Goal: Task Accomplishment & Management: Use online tool/utility

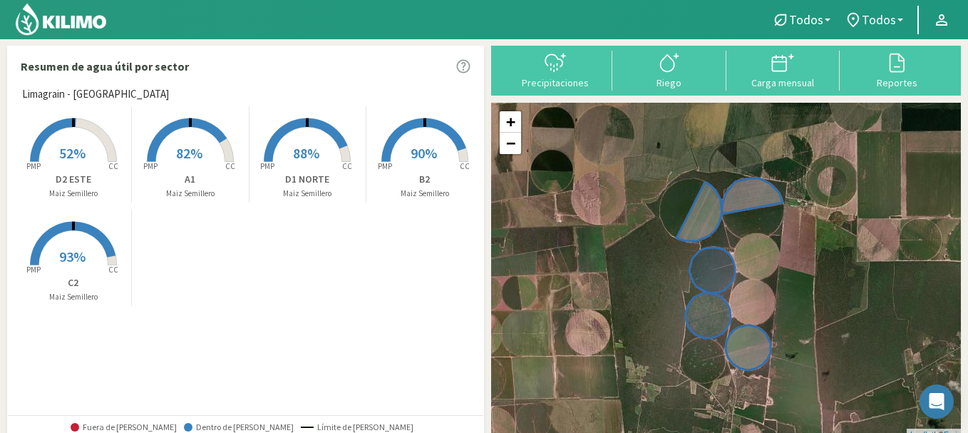
click at [419, 157] on span "90%" at bounding box center [424, 153] width 26 height 18
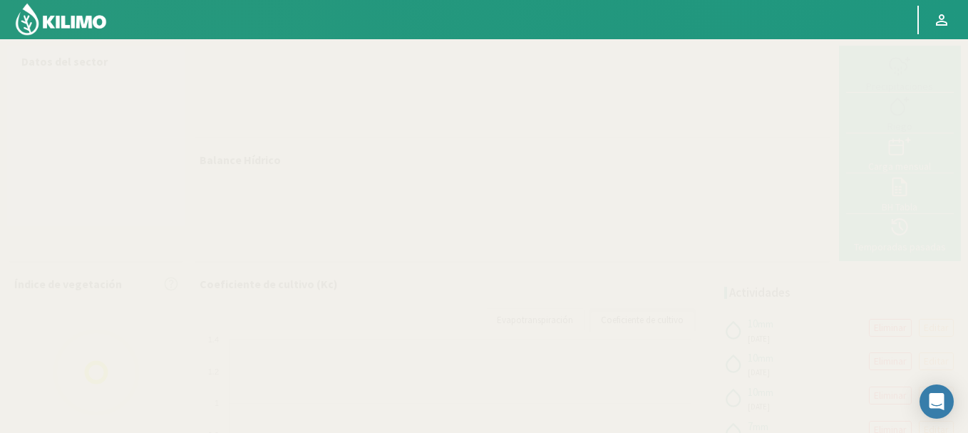
select select "1: Object"
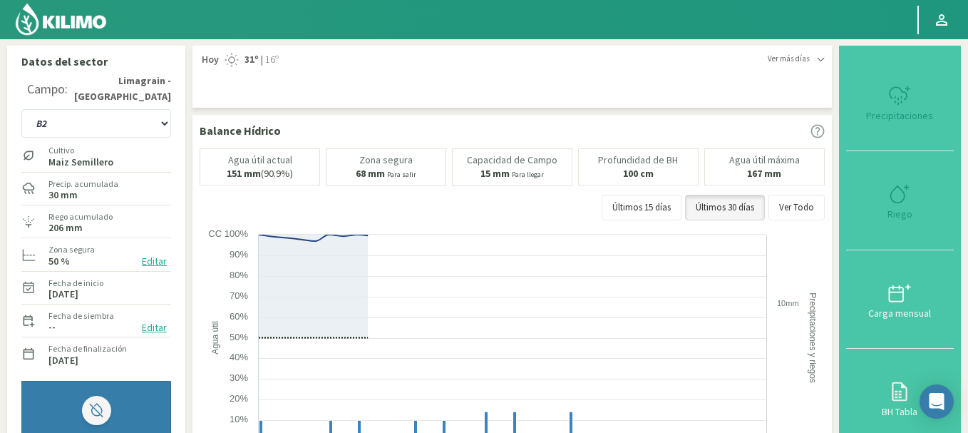
type input "10"
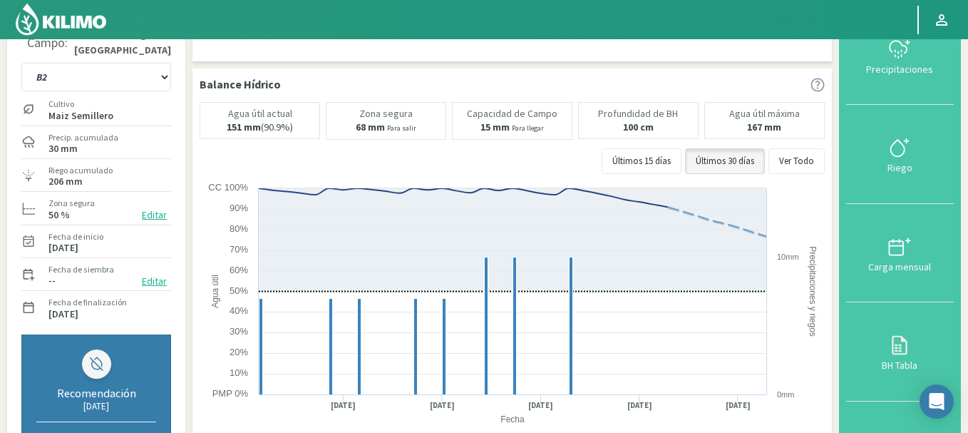
scroll to position [71, 0]
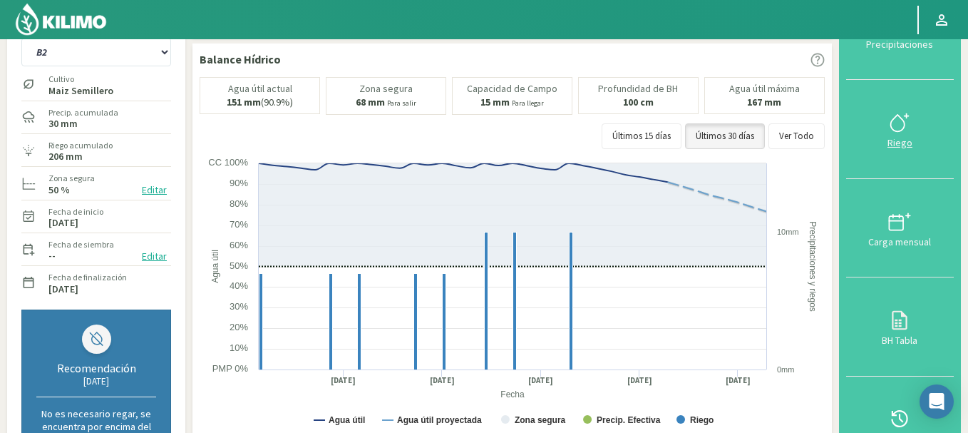
click at [895, 125] on icon at bounding box center [900, 122] width 23 height 23
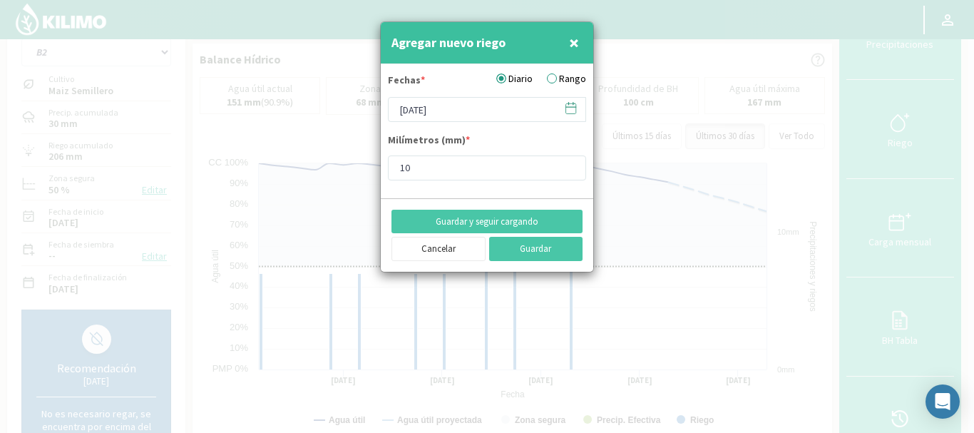
click at [571, 108] on icon at bounding box center [571, 108] width 14 height 14
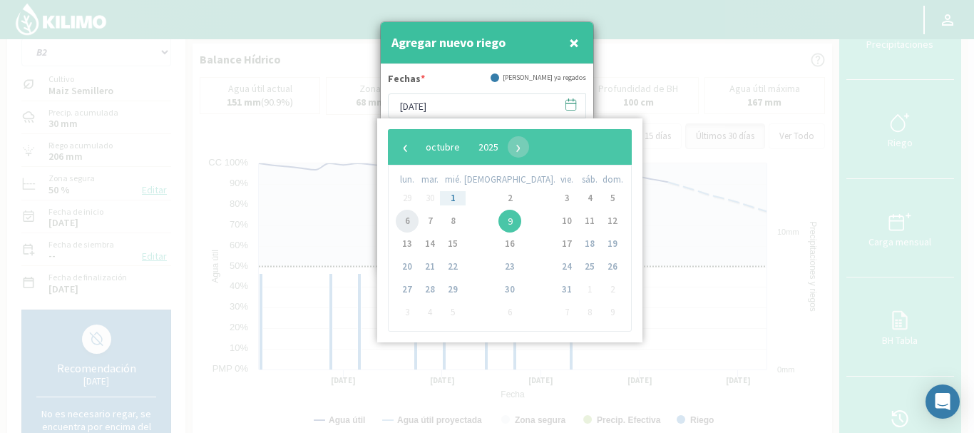
click at [412, 220] on span "6" at bounding box center [407, 221] width 23 height 23
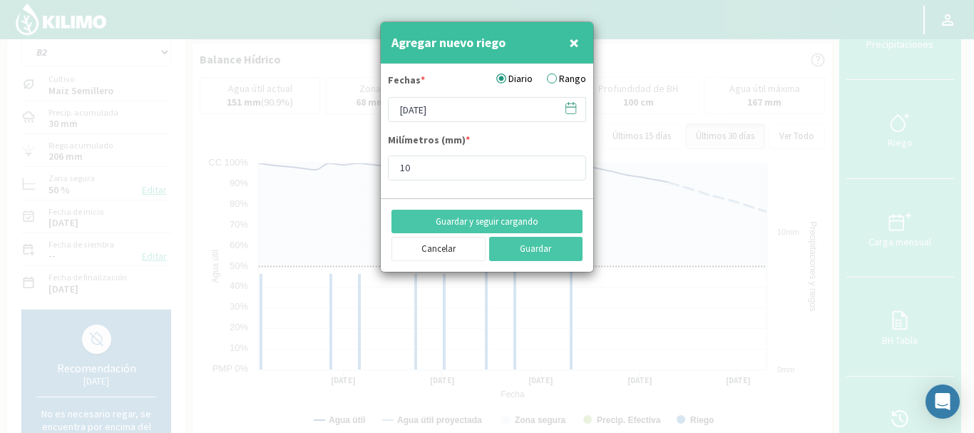
type input "[DATE]"
click at [568, 165] on input "11" at bounding box center [487, 167] width 198 height 25
click at [567, 165] on input "12" at bounding box center [487, 167] width 198 height 25
click at [567, 165] on input "13" at bounding box center [487, 167] width 198 height 25
click at [567, 165] on input "14" at bounding box center [487, 167] width 198 height 25
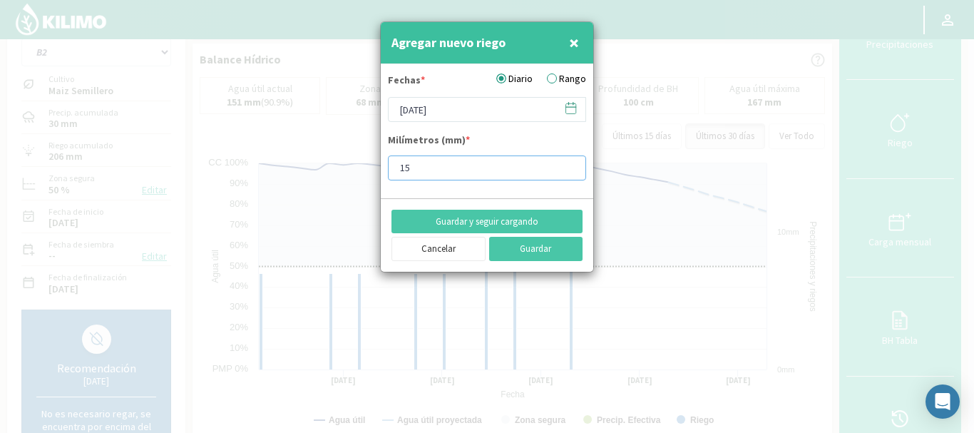
type input "15"
click at [567, 165] on input "15" at bounding box center [487, 167] width 198 height 25
click at [521, 218] on button "Guardar y seguir cargando" at bounding box center [486, 222] width 191 height 24
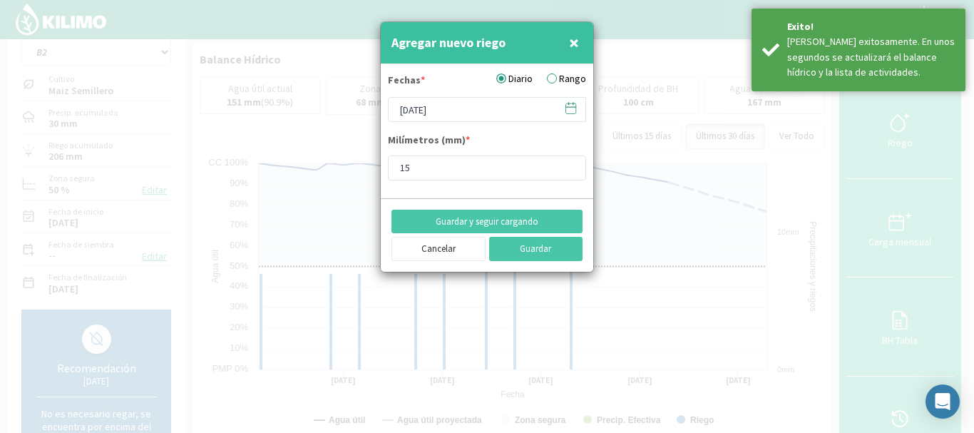
click at [569, 110] on icon at bounding box center [571, 108] width 14 height 14
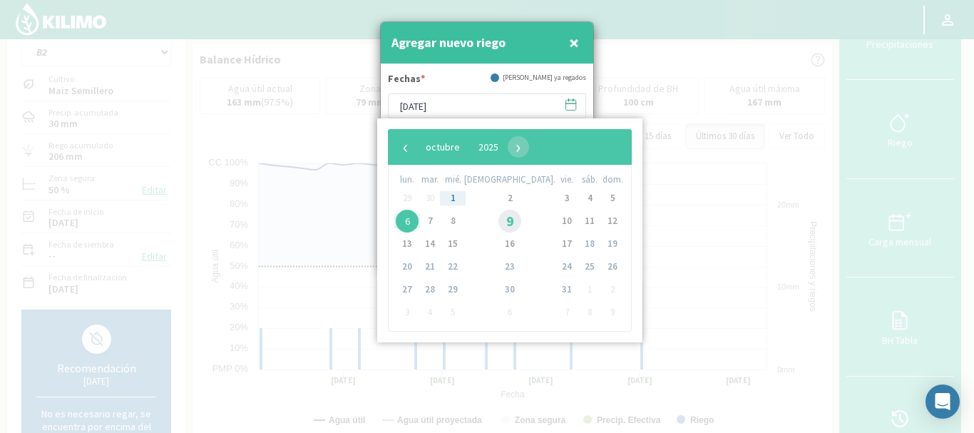
click at [498, 221] on span "9" at bounding box center [509, 221] width 23 height 23
type input "[DATE]"
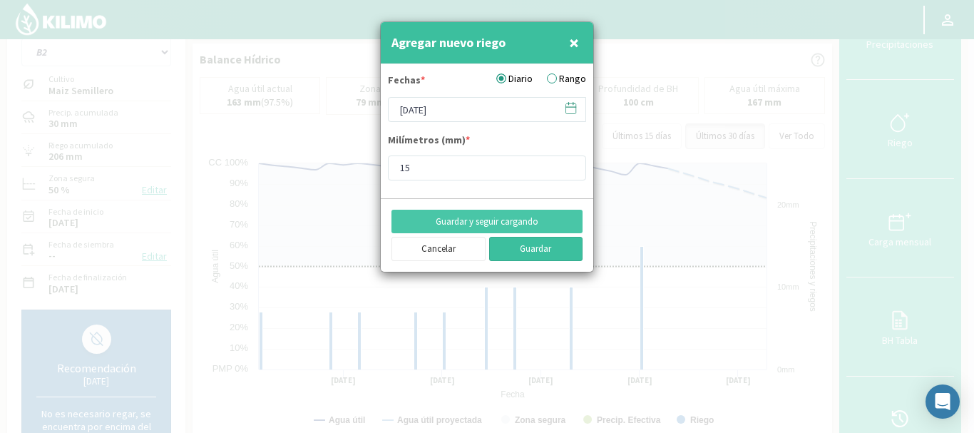
click at [517, 245] on button "Guardar" at bounding box center [536, 249] width 94 height 24
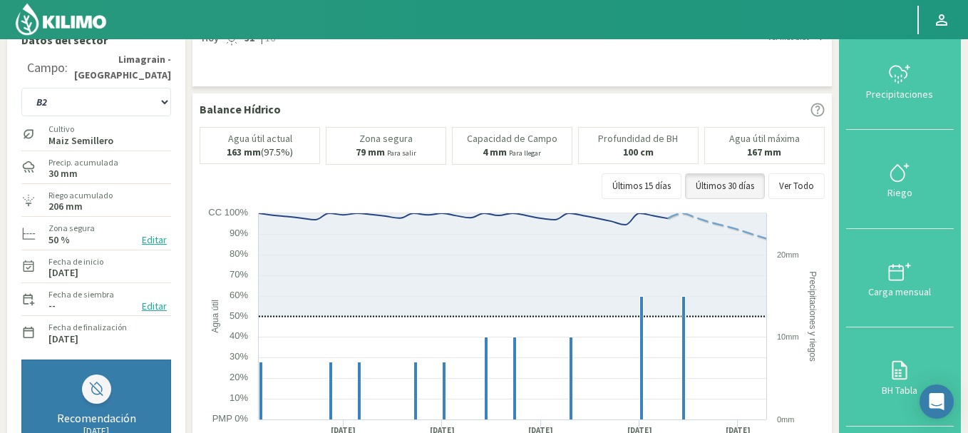
scroll to position [0, 0]
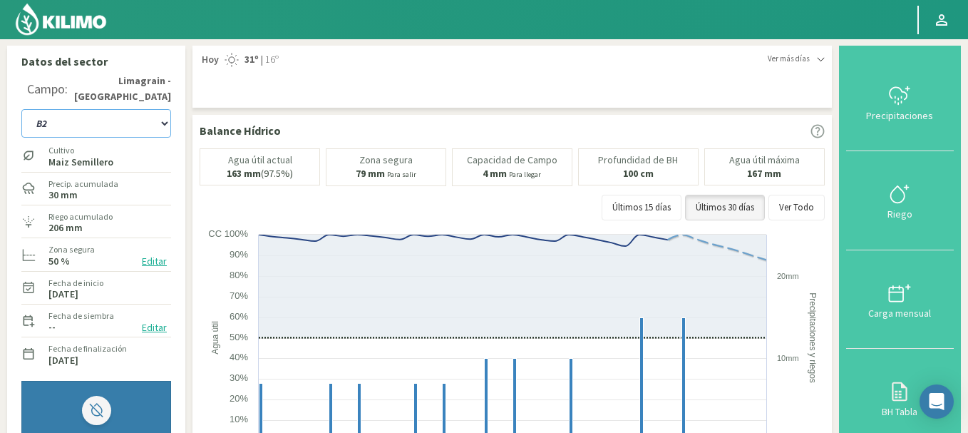
click at [163, 125] on select "A1 B2 C2 D1 NORTE D2 ESTE" at bounding box center [96, 123] width 150 height 29
click at [21, 109] on select "A1 B2 C2 D1 NORTE D2 ESTE" at bounding box center [96, 123] width 150 height 29
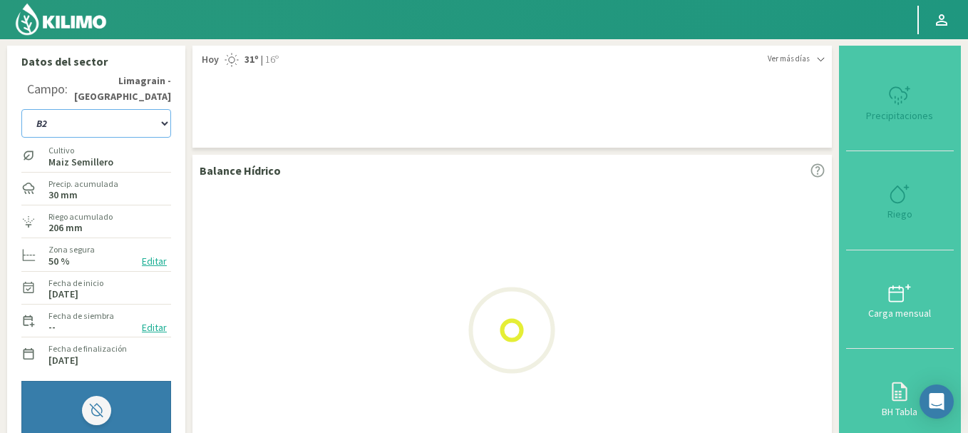
select select "7: Object"
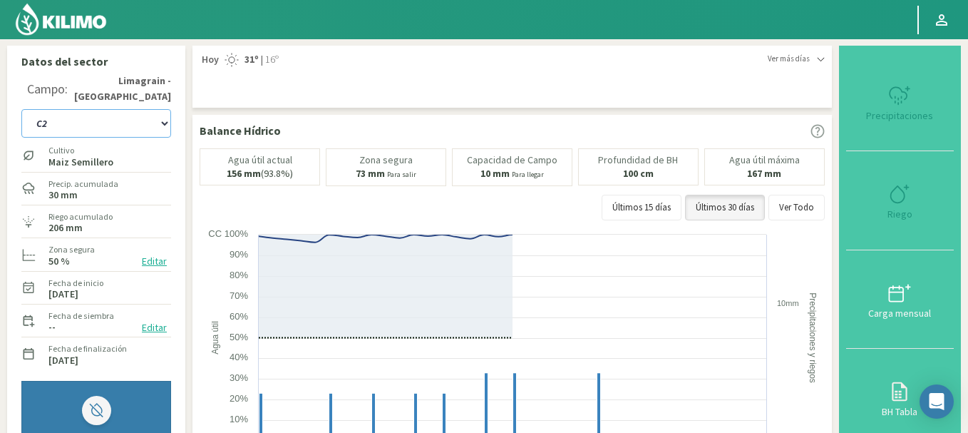
type input "10"
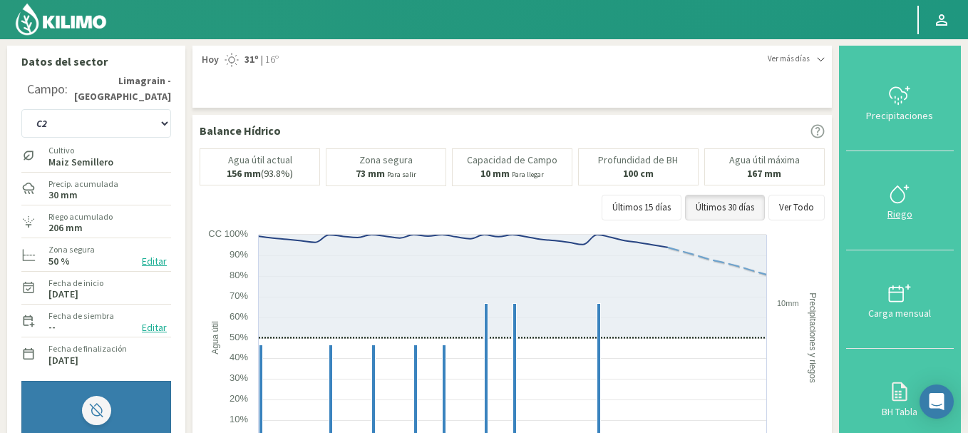
click at [889, 195] on div at bounding box center [900, 194] width 99 height 23
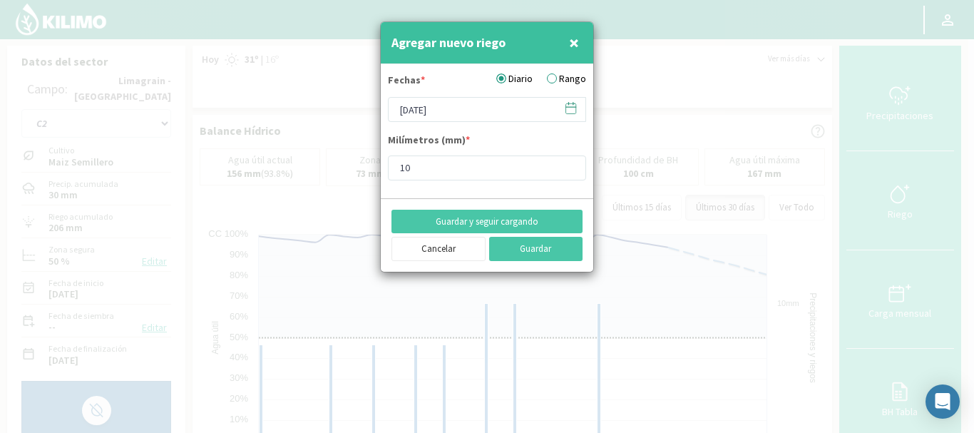
click at [570, 111] on icon at bounding box center [571, 108] width 14 height 14
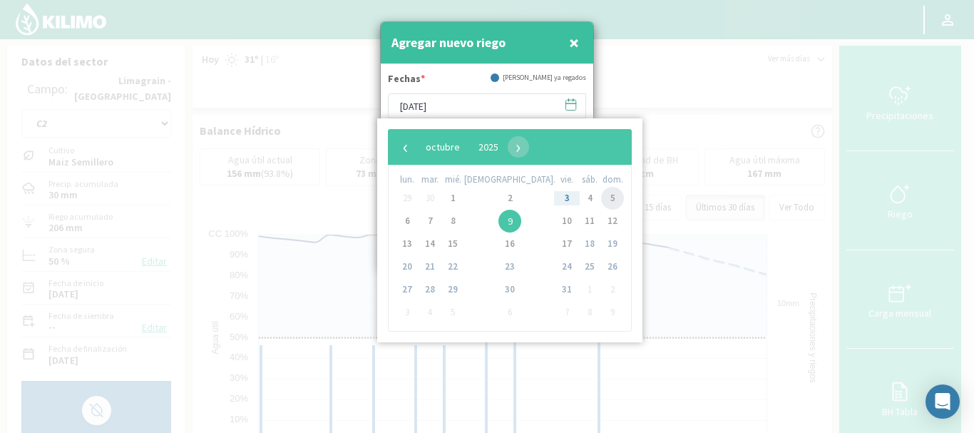
click at [601, 198] on span "5" at bounding box center [612, 198] width 23 height 23
type input "[DATE]"
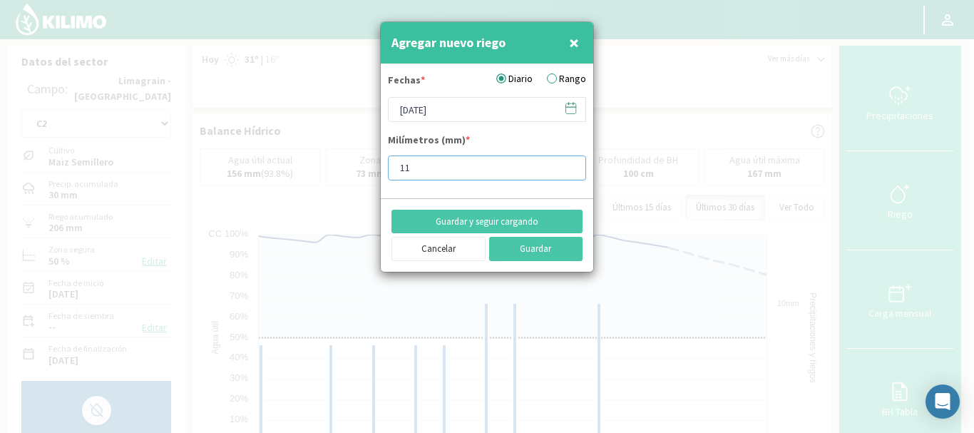
click at [570, 164] on input "11" at bounding box center [487, 167] width 198 height 25
click at [570, 164] on input "12" at bounding box center [487, 167] width 198 height 25
click at [570, 164] on input "13" at bounding box center [487, 167] width 198 height 25
click at [569, 164] on input "14" at bounding box center [487, 167] width 198 height 25
type input "15"
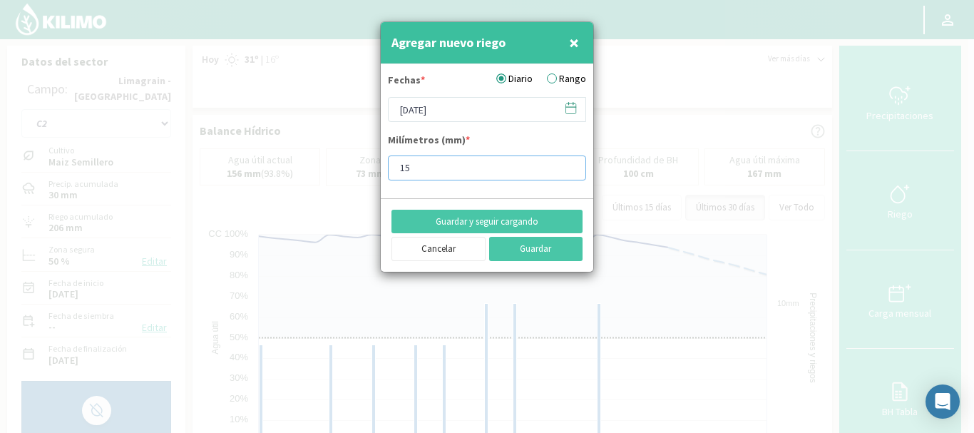
click at [569, 164] on input "15" at bounding box center [487, 167] width 198 height 25
click at [510, 218] on button "Guardar y seguir cargando" at bounding box center [486, 222] width 191 height 24
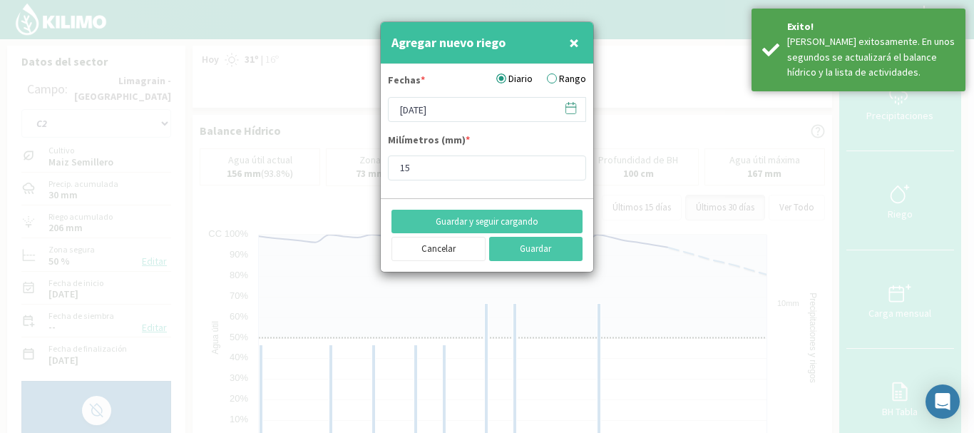
click at [567, 108] on icon at bounding box center [571, 108] width 14 height 14
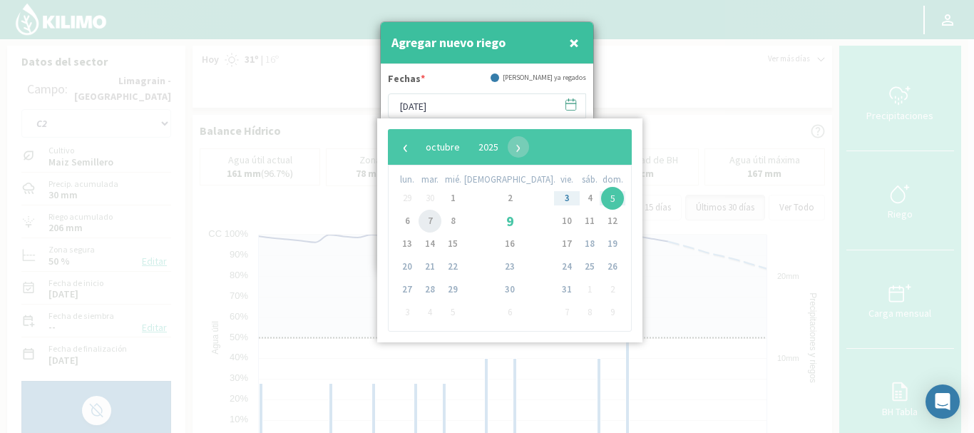
click at [429, 221] on span "7" at bounding box center [430, 221] width 23 height 23
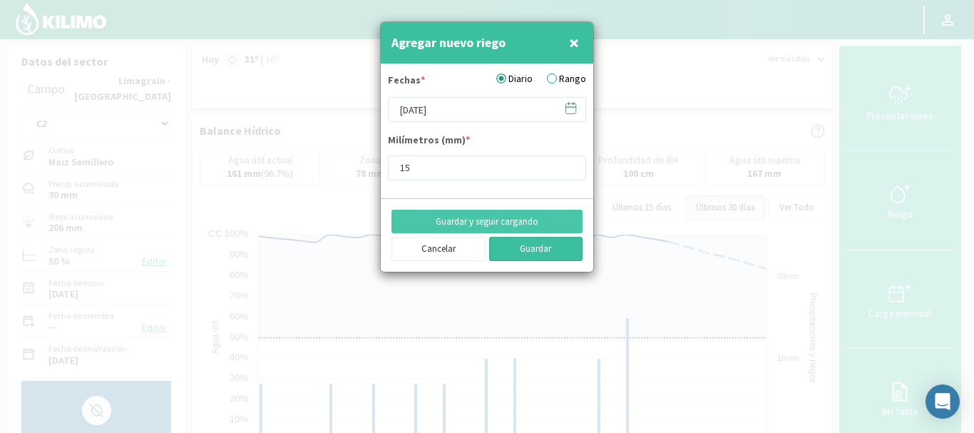
click at [525, 245] on button "Guardar" at bounding box center [536, 249] width 94 height 24
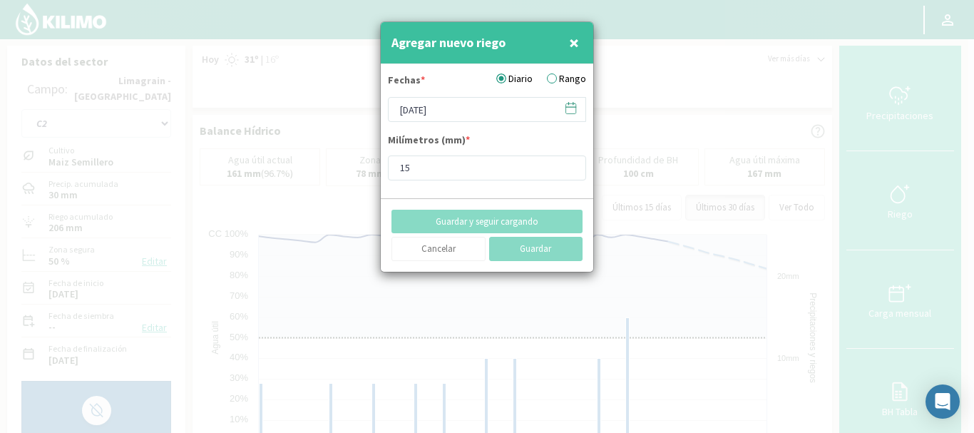
type input "[DATE]"
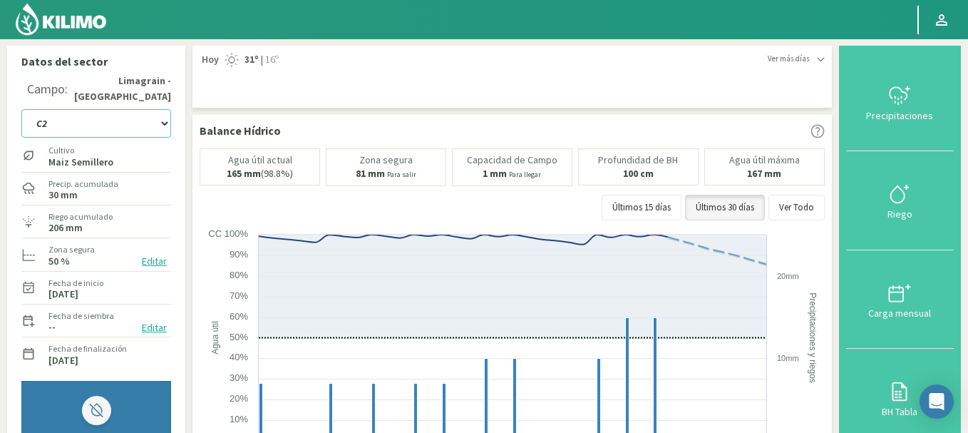
click at [167, 122] on select "A1 B2 C2 D1 NORTE D2 ESTE" at bounding box center [96, 123] width 150 height 29
click at [21, 109] on select "A1 B2 C2 D1 NORTE D2 ESTE" at bounding box center [96, 123] width 150 height 29
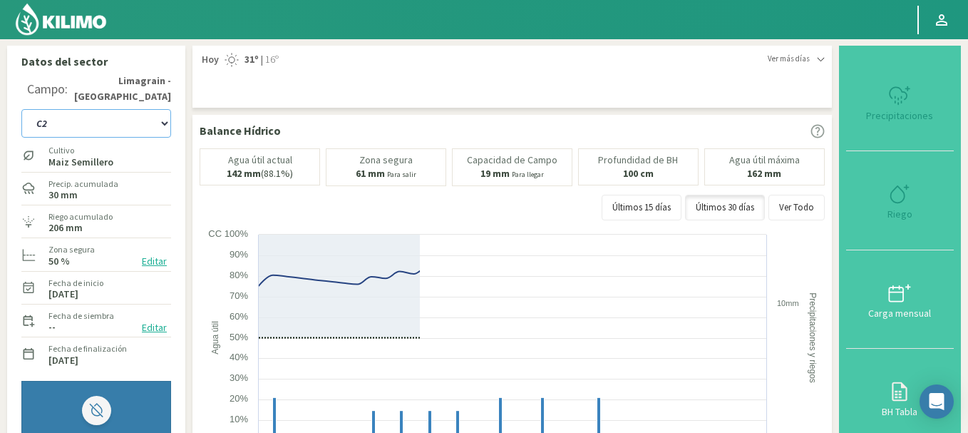
select select "13: Object"
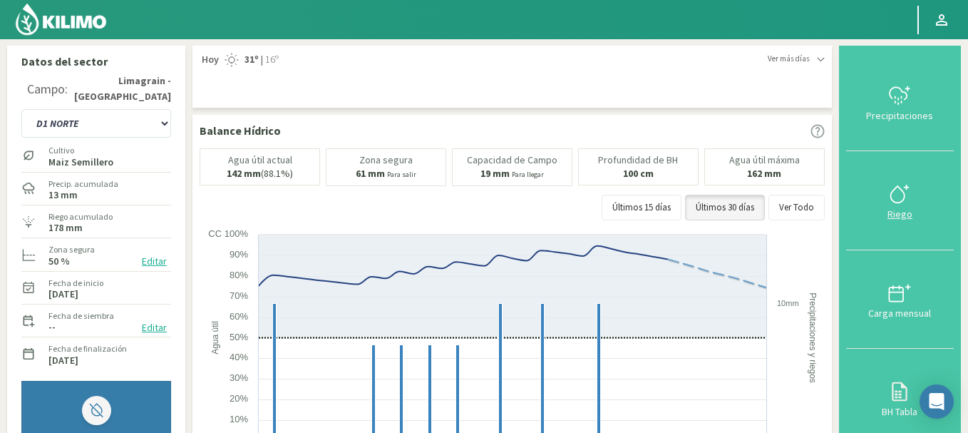
click at [900, 188] on icon at bounding box center [900, 194] width 23 height 23
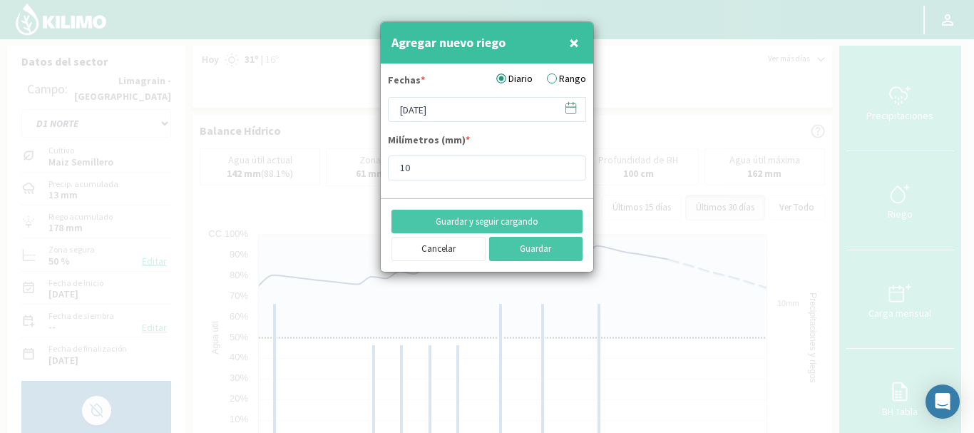
click at [574, 113] on icon at bounding box center [571, 108] width 14 height 14
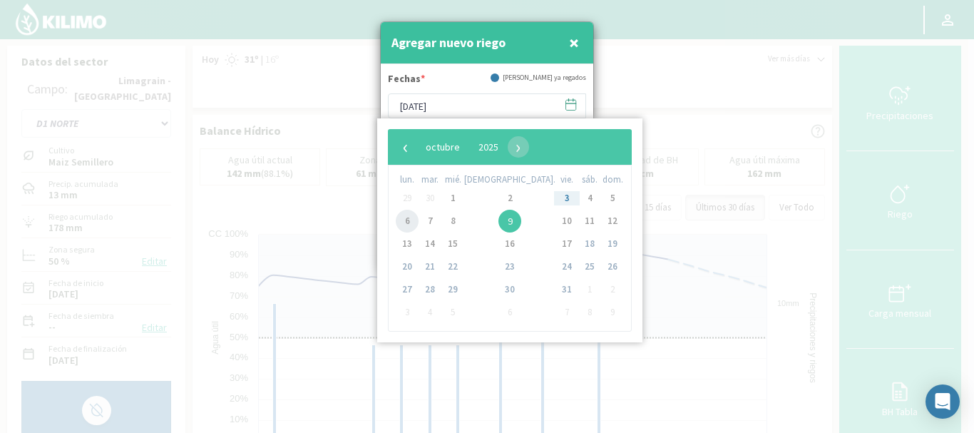
click at [413, 216] on span "6" at bounding box center [407, 221] width 23 height 23
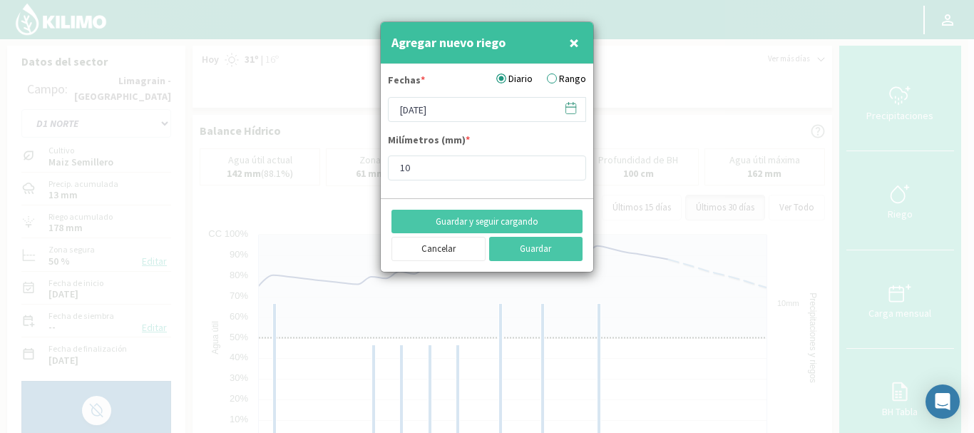
type input "[DATE]"
click at [568, 163] on input "11" at bounding box center [487, 167] width 198 height 25
click at [568, 163] on input "12" at bounding box center [487, 167] width 198 height 25
click at [567, 163] on input "13" at bounding box center [487, 167] width 198 height 25
click at [567, 163] on input "14" at bounding box center [487, 167] width 198 height 25
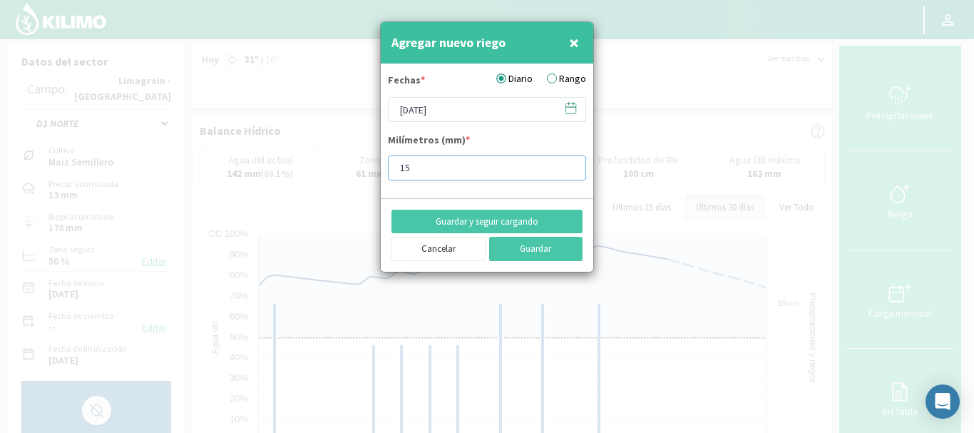
type input "15"
click at [567, 163] on input "15" at bounding box center [487, 167] width 198 height 25
click at [504, 219] on button "Guardar y seguir cargando" at bounding box center [486, 222] width 191 height 24
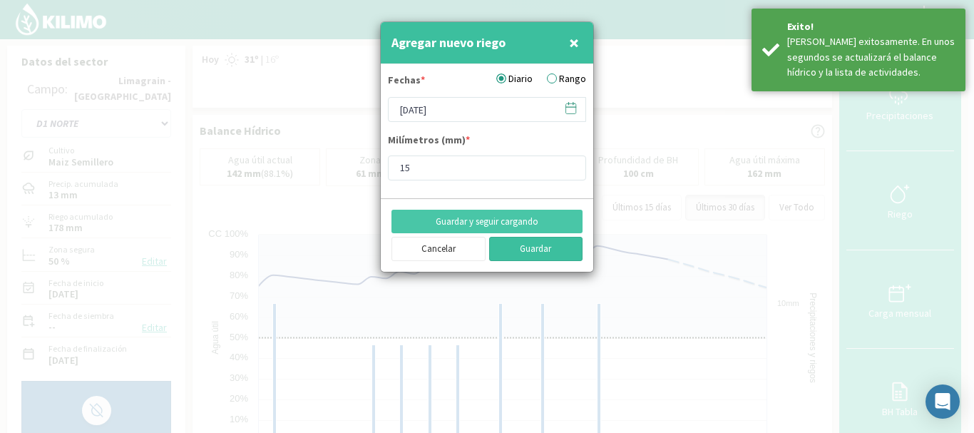
click at [533, 251] on button "Guardar" at bounding box center [536, 249] width 94 height 24
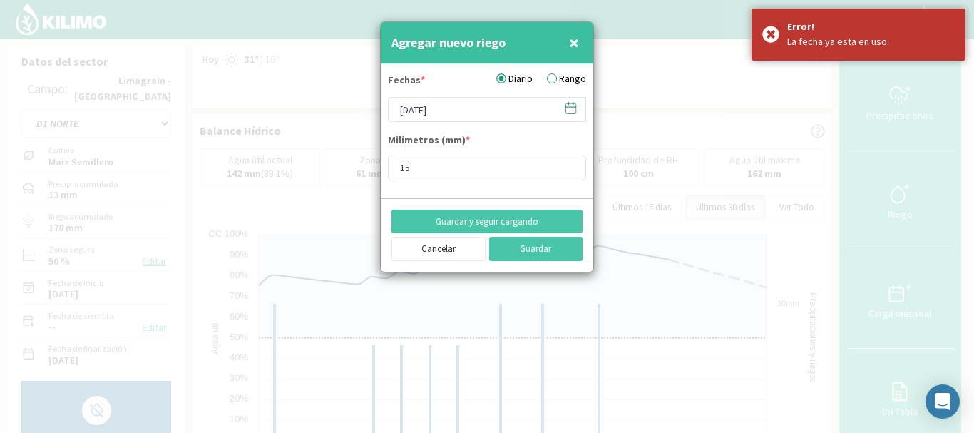
click at [578, 44] on span "×" at bounding box center [574, 43] width 10 height 24
type input "[DATE]"
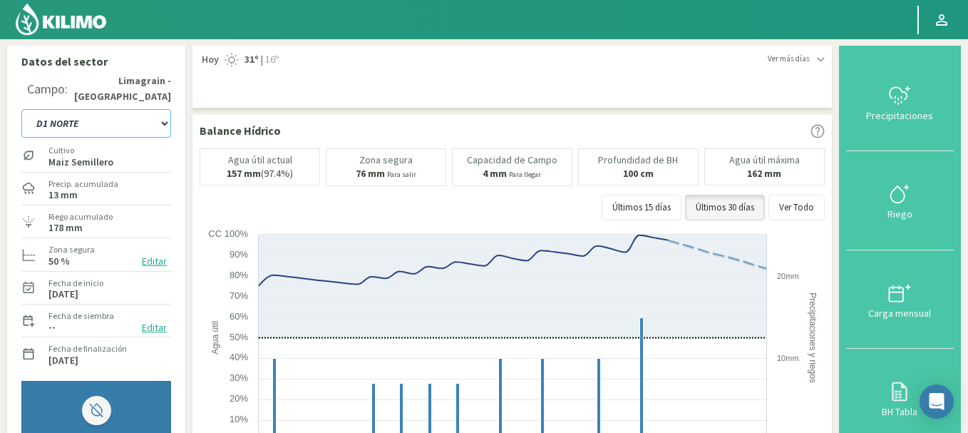
click at [163, 122] on select "A1 B2 C2 D1 NORTE D2 ESTE" at bounding box center [96, 123] width 150 height 29
click at [21, 109] on select "A1 B2 C2 D1 NORTE D2 ESTE" at bounding box center [96, 123] width 150 height 29
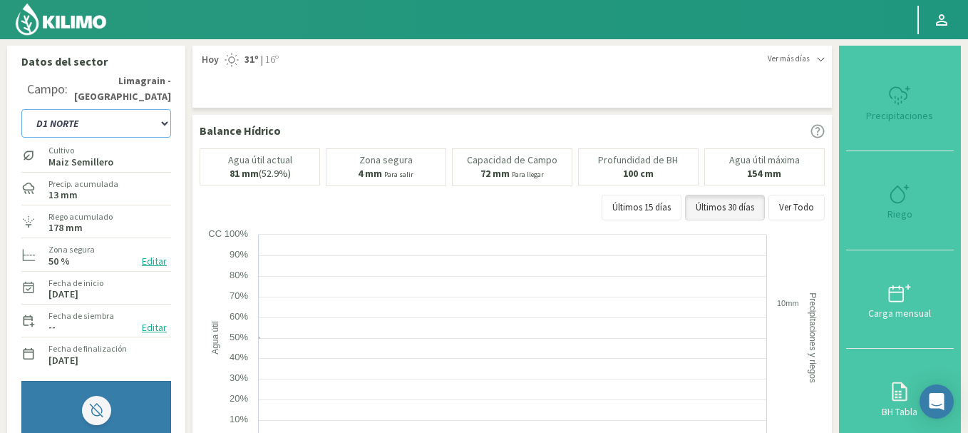
select select "19: Object"
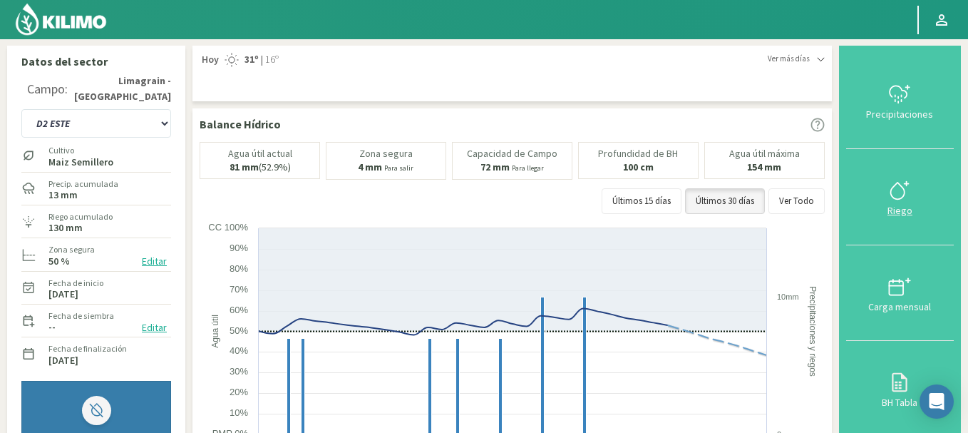
click at [894, 183] on icon at bounding box center [900, 190] width 23 height 23
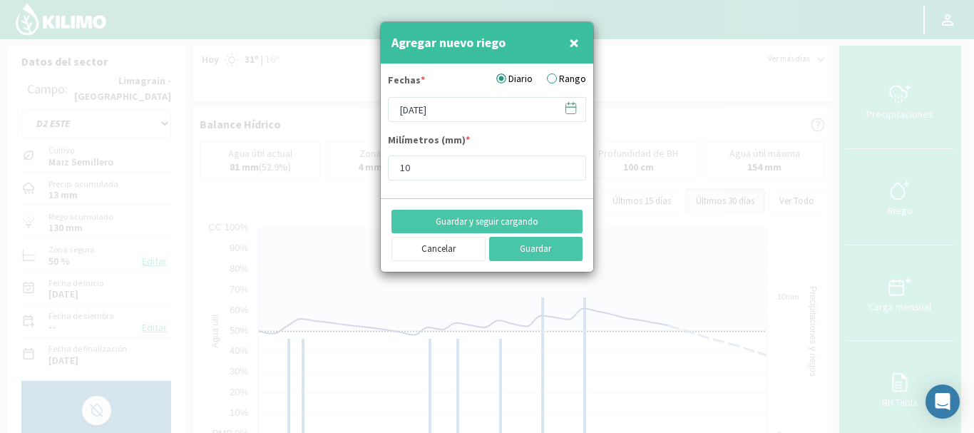
click at [568, 108] on icon at bounding box center [571, 108] width 14 height 14
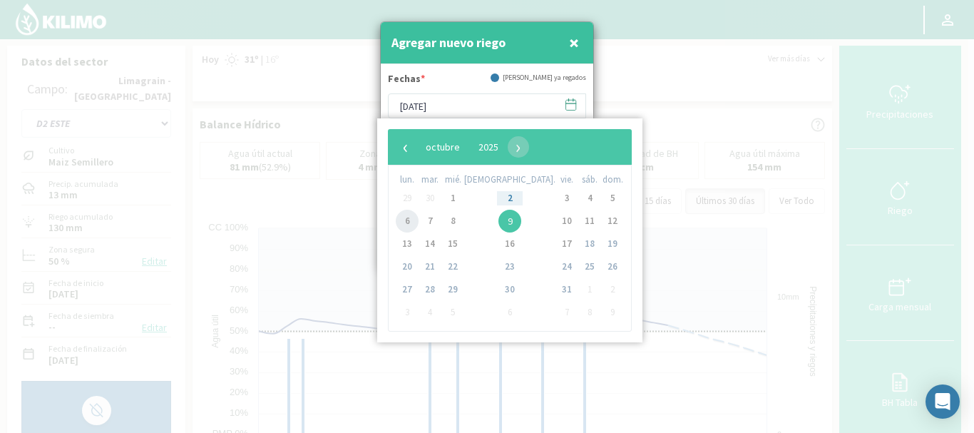
click at [411, 213] on span "6" at bounding box center [407, 221] width 23 height 23
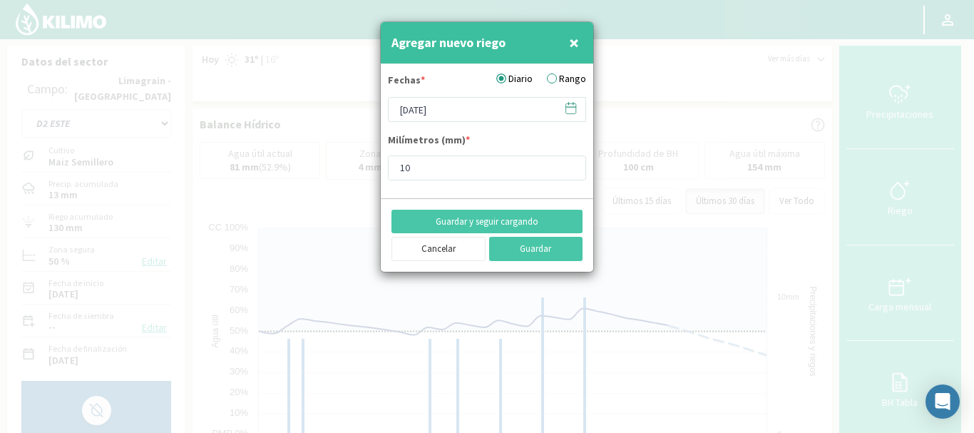
click at [570, 109] on icon at bounding box center [571, 108] width 14 height 14
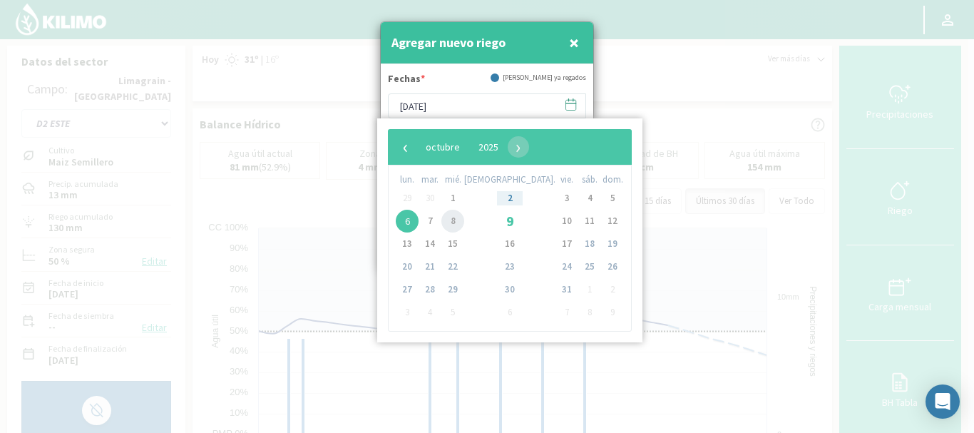
click at [459, 217] on span "8" at bounding box center [452, 221] width 23 height 23
type input "[DATE]"
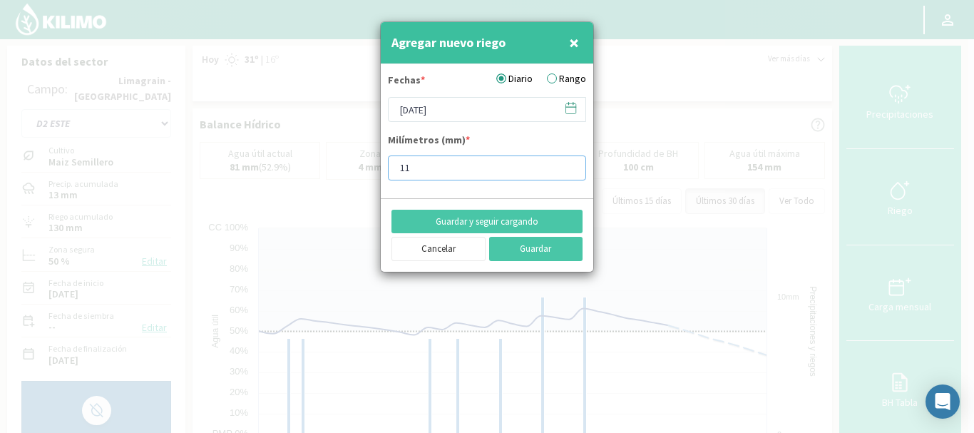
click at [569, 164] on input "11" at bounding box center [487, 167] width 198 height 25
click at [569, 164] on input "12" at bounding box center [487, 167] width 198 height 25
click at [569, 164] on input "13" at bounding box center [487, 167] width 198 height 25
click at [569, 164] on input "14" at bounding box center [487, 167] width 198 height 25
type input "15"
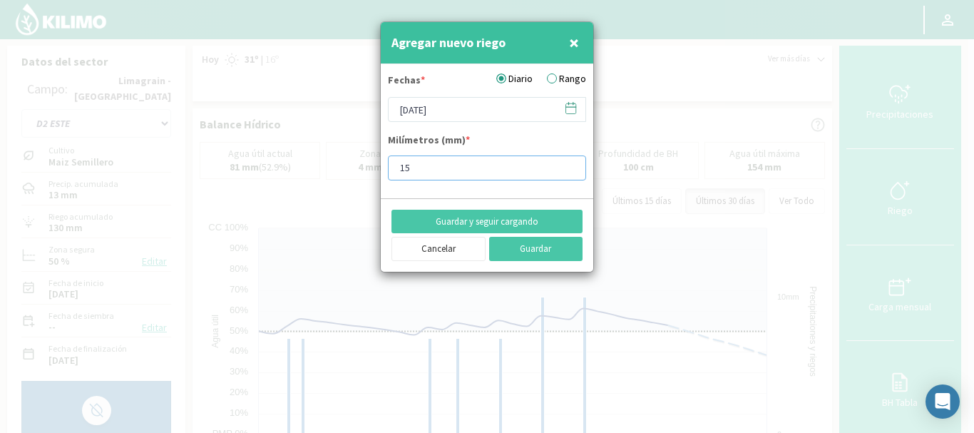
click at [565, 163] on input "15" at bounding box center [487, 167] width 198 height 25
click at [535, 244] on button "Guardar" at bounding box center [536, 249] width 94 height 24
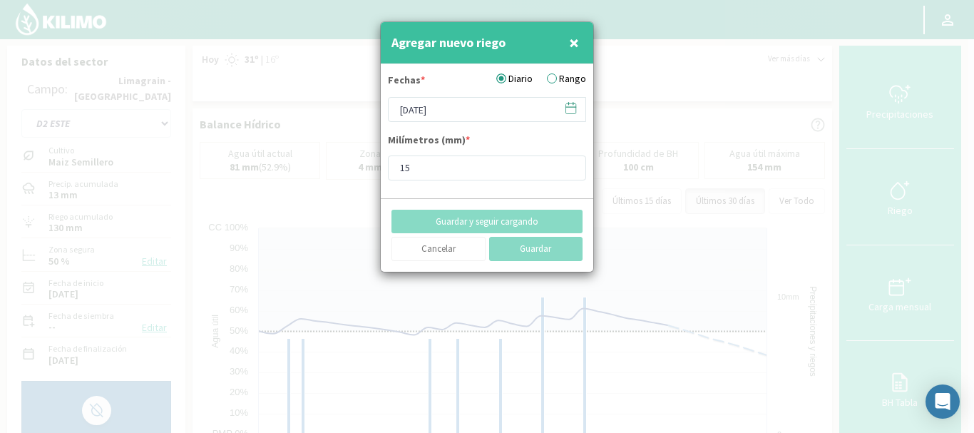
type input "[DATE]"
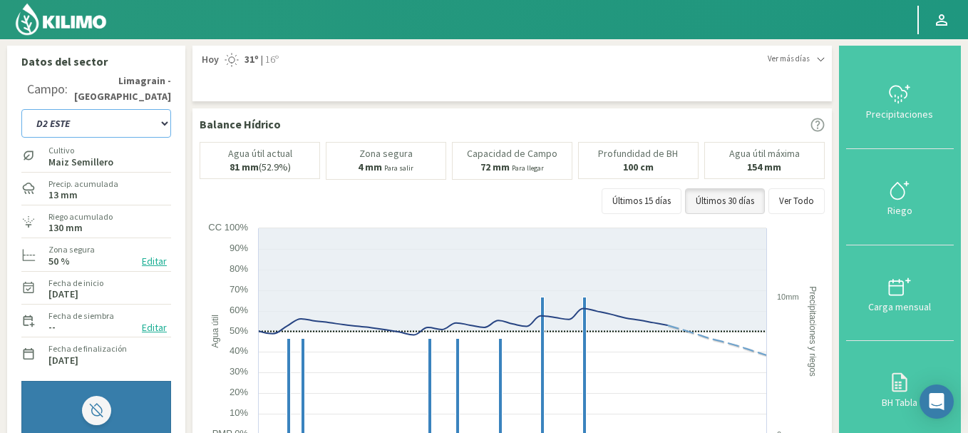
click at [163, 123] on select "A1 B2 C2 D1 NORTE D2 ESTE" at bounding box center [96, 123] width 150 height 29
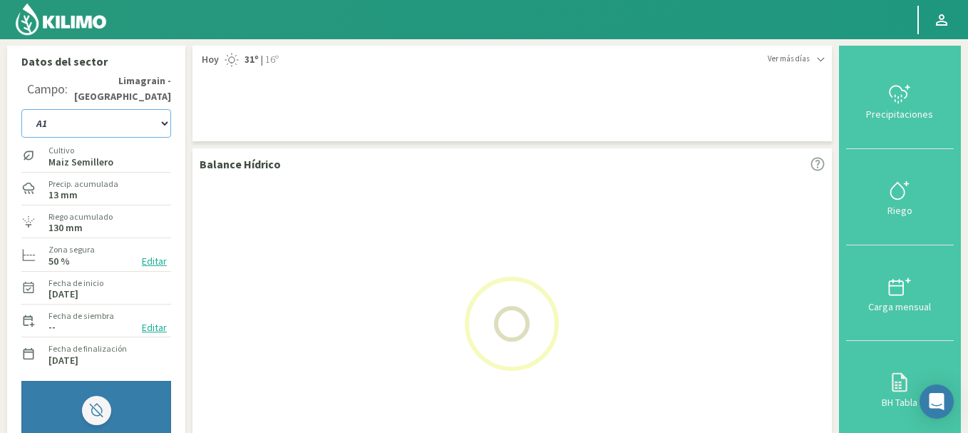
click at [21, 109] on select "A1 B2 C2 D1 NORTE D2 ESTE" at bounding box center [96, 123] width 150 height 29
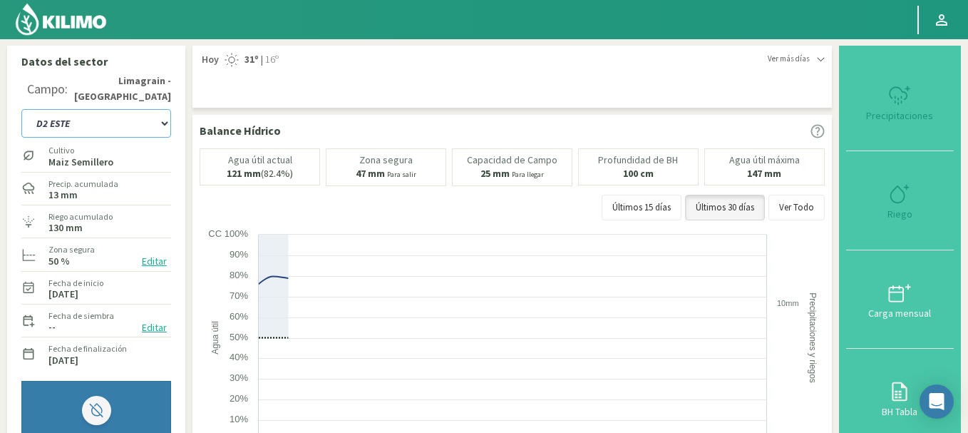
select select "20: Object"
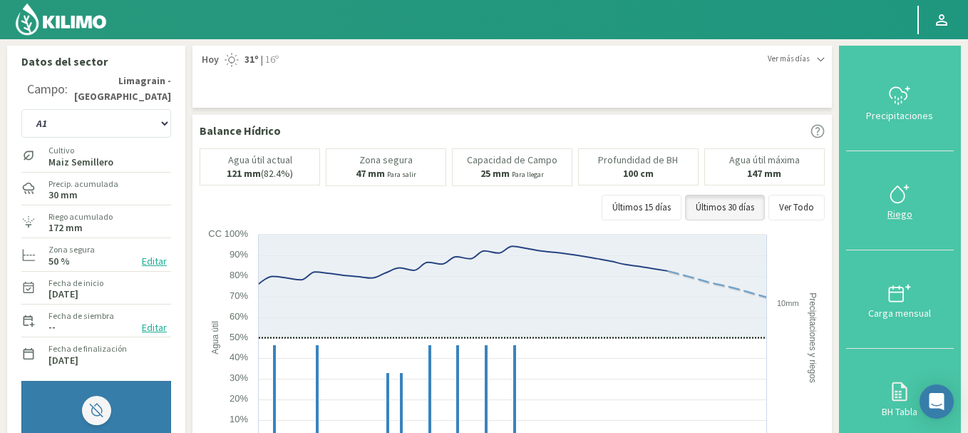
click at [900, 200] on icon at bounding box center [900, 194] width 23 height 23
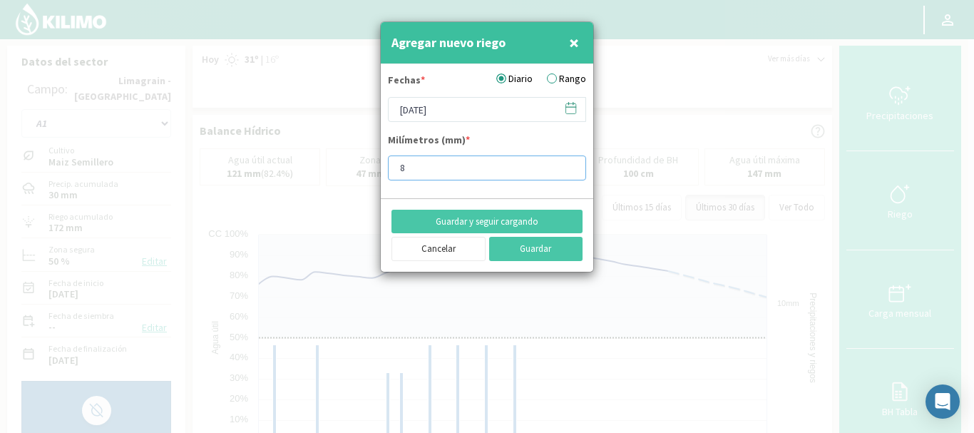
click at [570, 163] on input "8" at bounding box center [487, 167] width 198 height 25
click at [570, 163] on input "9" at bounding box center [487, 167] width 198 height 25
type input "10"
click at [570, 163] on input "10" at bounding box center [487, 167] width 198 height 25
click at [543, 249] on button "Guardar" at bounding box center [536, 249] width 94 height 24
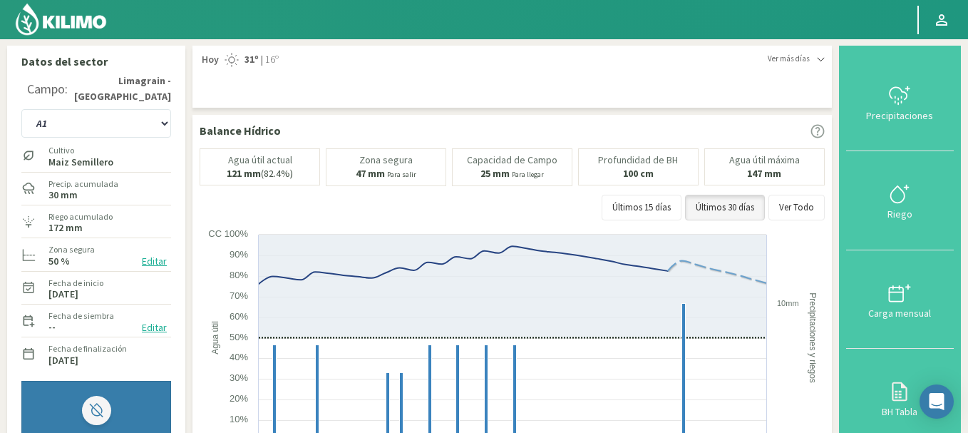
click at [59, 19] on img at bounding box center [60, 19] width 93 height 34
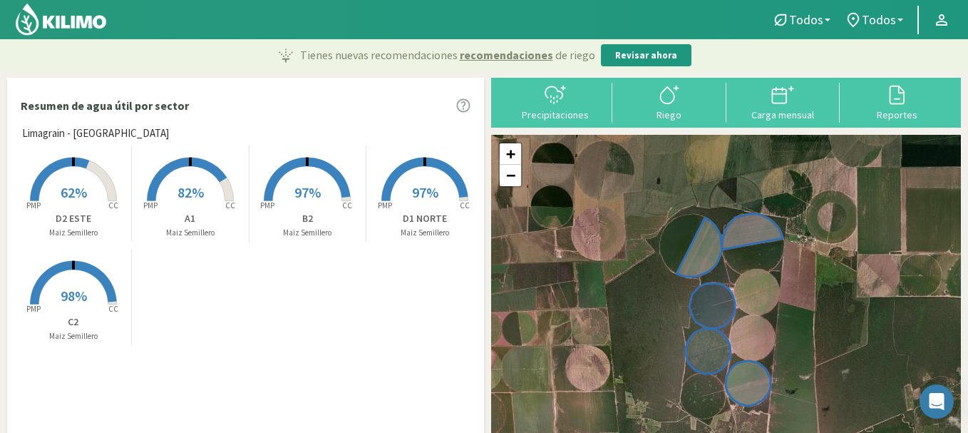
click at [296, 200] on span "97%" at bounding box center [308, 192] width 26 height 18
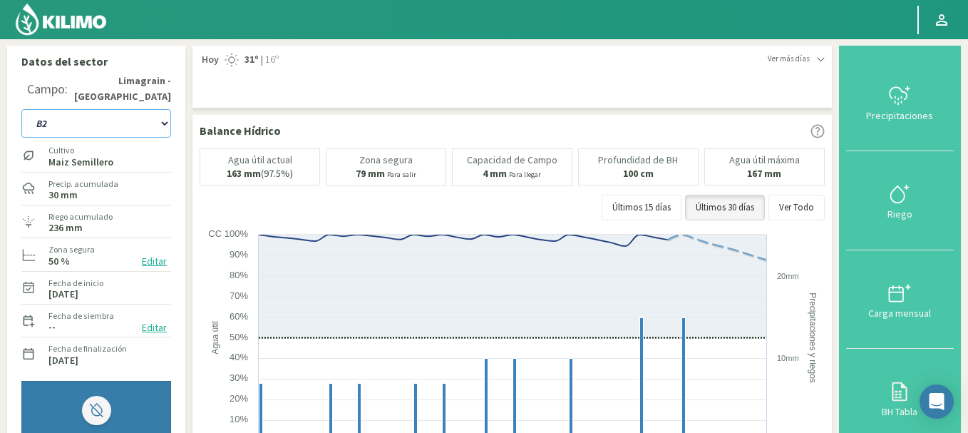
click at [164, 121] on select "A1 B2 C2 D1 NORTE D2 ESTE" at bounding box center [96, 123] width 150 height 29
click at [21, 109] on select "A1 B2 C2 D1 NORTE D2 ESTE" at bounding box center [96, 123] width 150 height 29
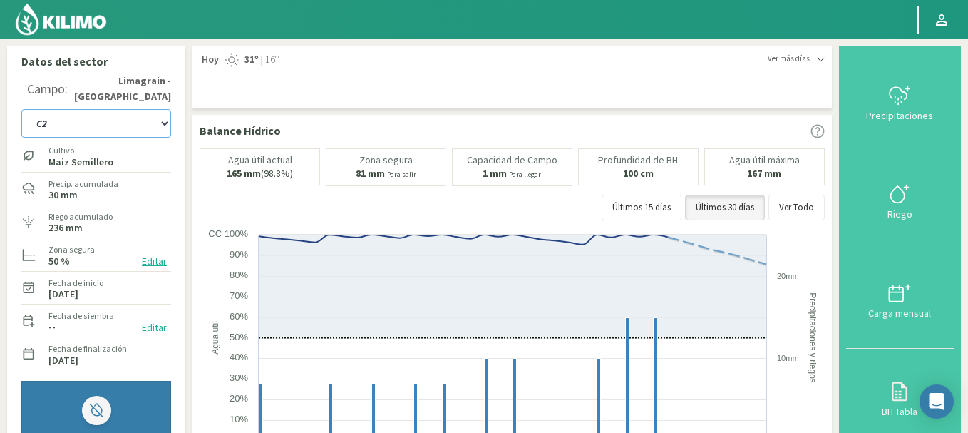
click at [164, 124] on select "A1 B2 C2 D1 NORTE D2 ESTE" at bounding box center [96, 123] width 150 height 29
click at [21, 109] on select "A1 B2 C2 D1 NORTE D2 ESTE" at bounding box center [96, 123] width 150 height 29
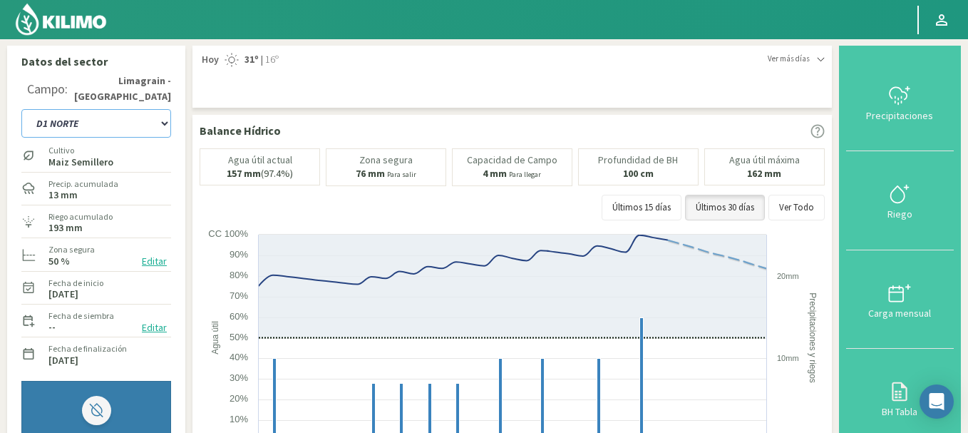
click at [167, 122] on select "A1 B2 C2 D1 NORTE D2 ESTE" at bounding box center [96, 123] width 150 height 29
click at [21, 109] on select "A1 B2 C2 D1 NORTE D2 ESTE" at bounding box center [96, 123] width 150 height 29
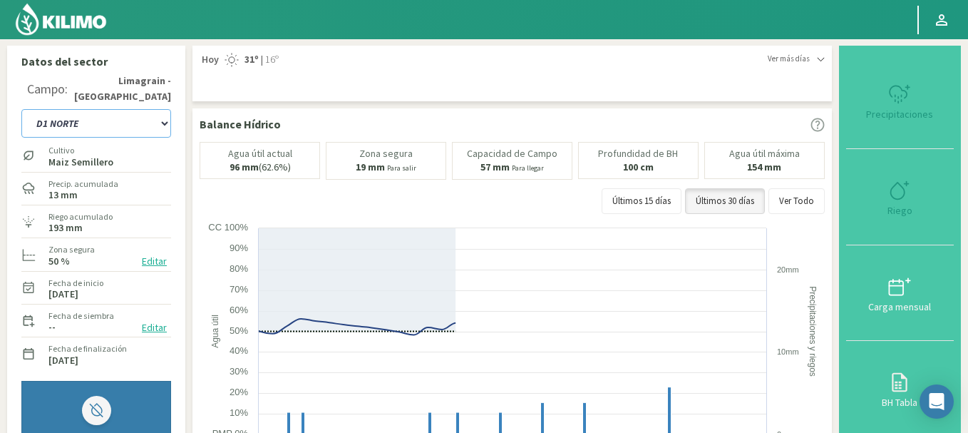
select select "19: Object"
